Goal: Navigation & Orientation: Find specific page/section

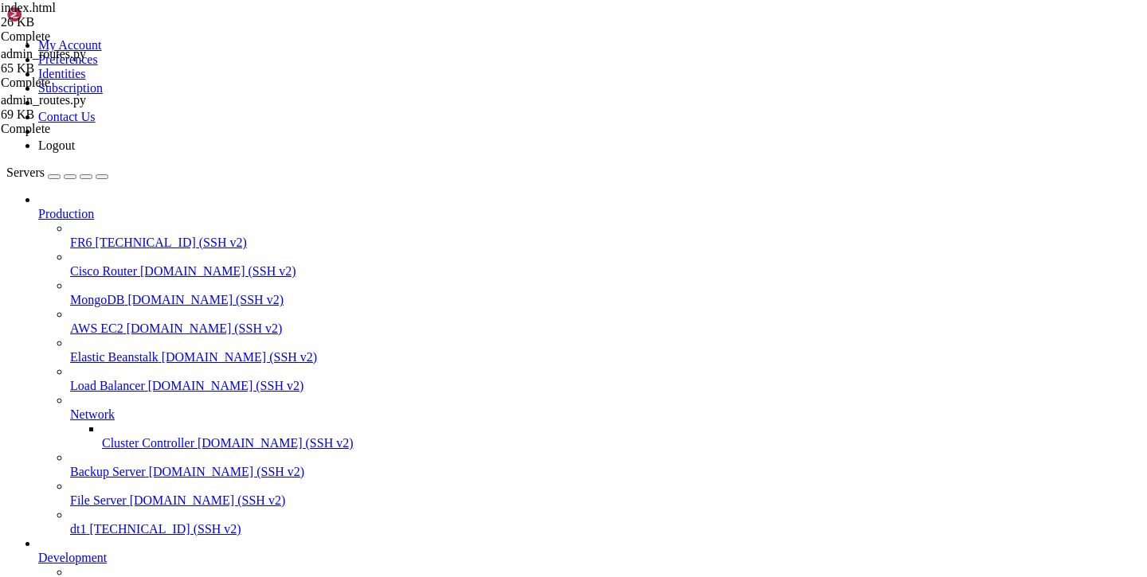
drag, startPoint x: 0, startPoint y: 0, endPoint x: 354, endPoint y: 26, distance: 354.5
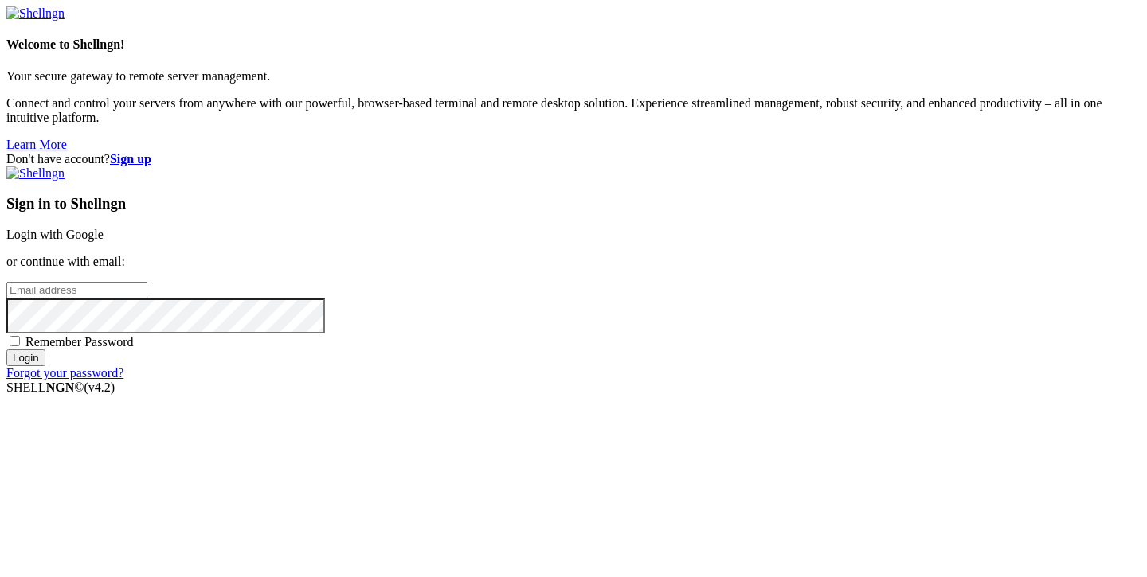
drag, startPoint x: 234, startPoint y: 0, endPoint x: 258, endPoint y: 21, distance: 31.6
click at [258, 23] on div "Welcome to Shellngn! Your secure gateway to remote server management. Connect a…" at bounding box center [573, 79] width 1134 height 146
click at [104, 228] on link "Login with Google" at bounding box center [54, 235] width 97 height 14
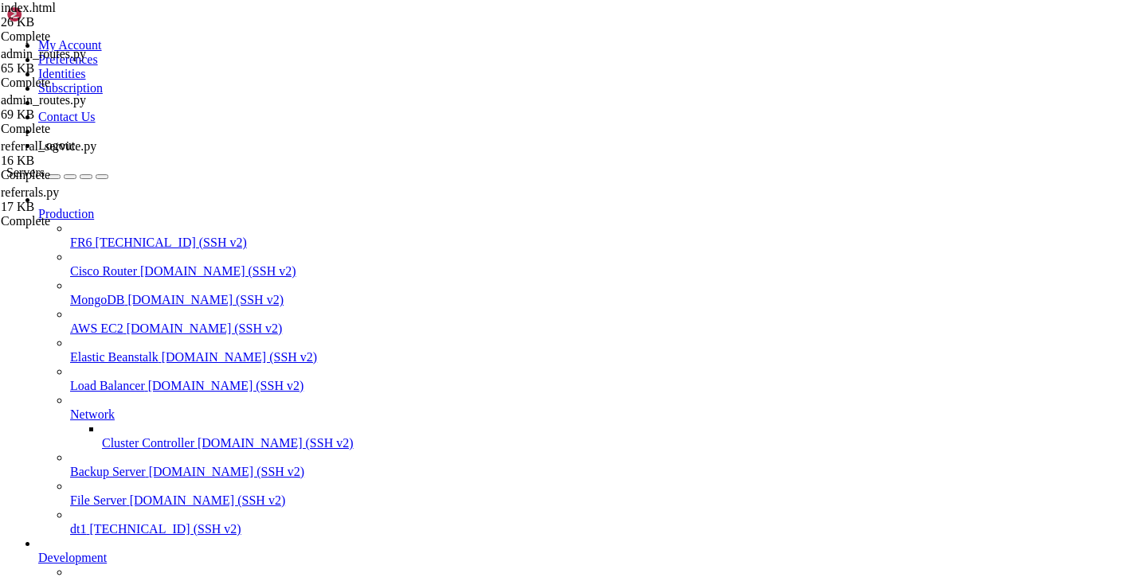
type input "/var/service/batya_vpn_bot/handlers"
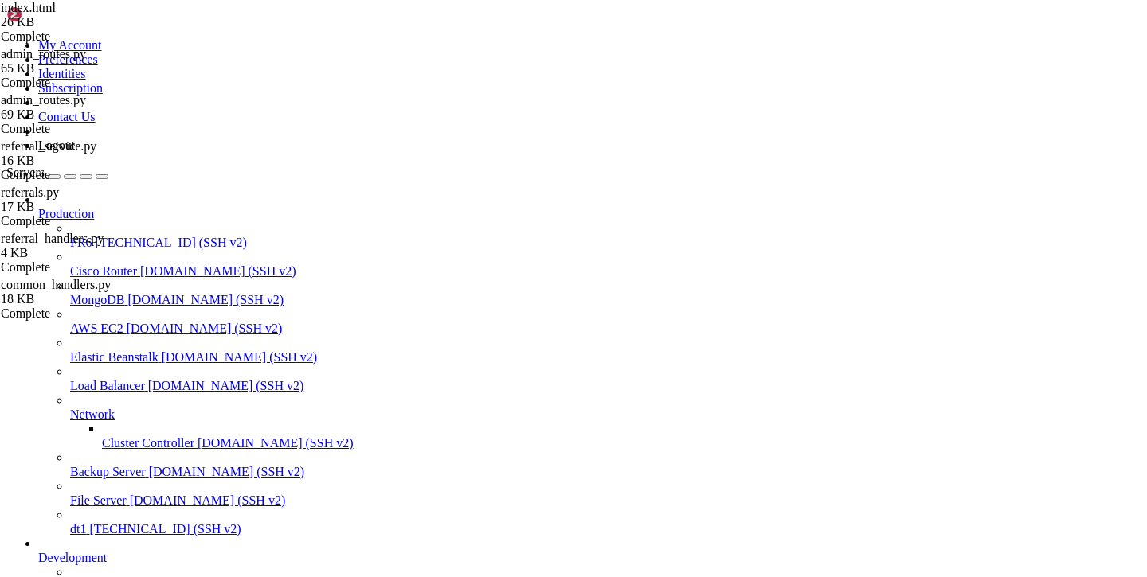
scroll to position [1390, 0]
